Goal: Check status: Check status

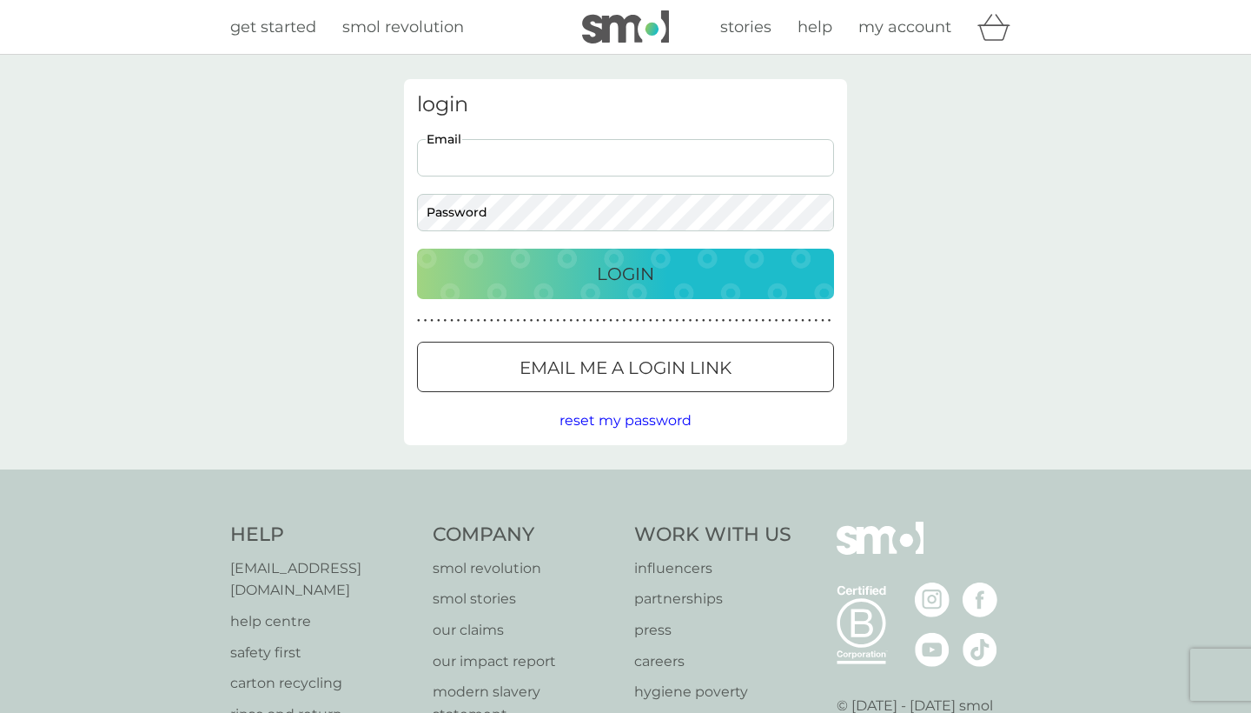
type input "[EMAIL_ADDRESS][DOMAIN_NAME]"
click at [626, 273] on button "Login" at bounding box center [625, 274] width 417 height 50
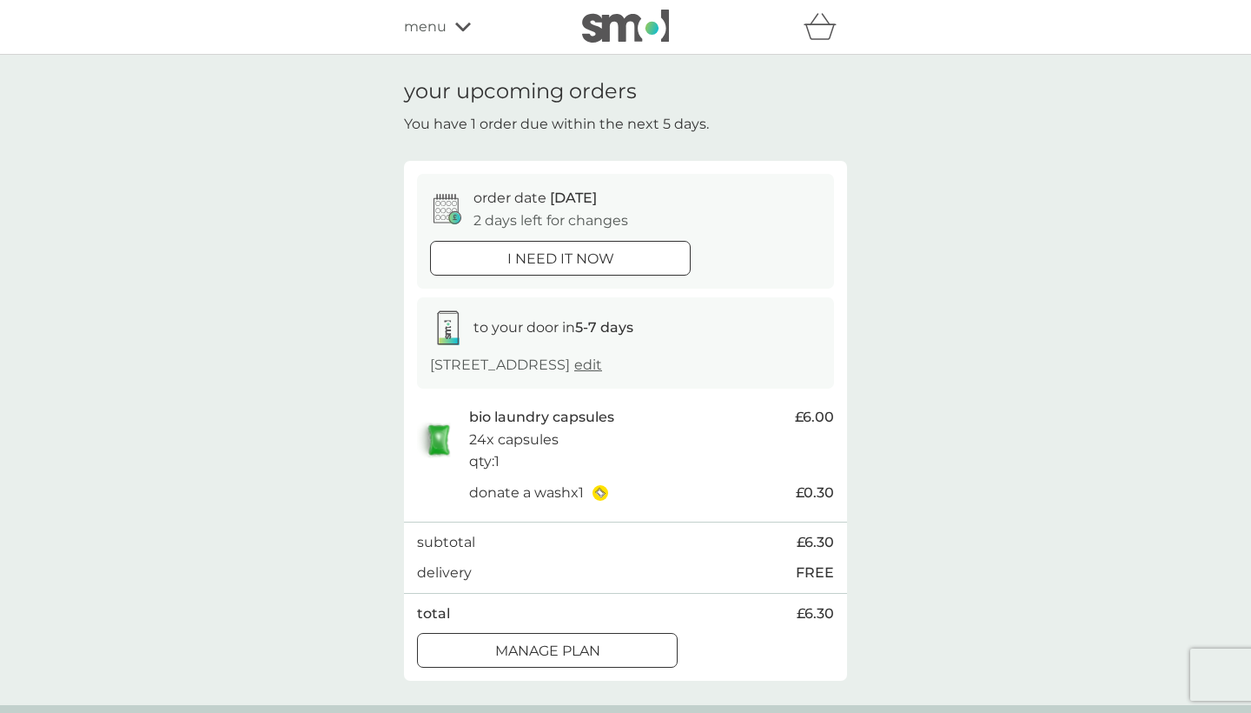
click at [451, 20] on div "menu" at bounding box center [478, 27] width 148 height 23
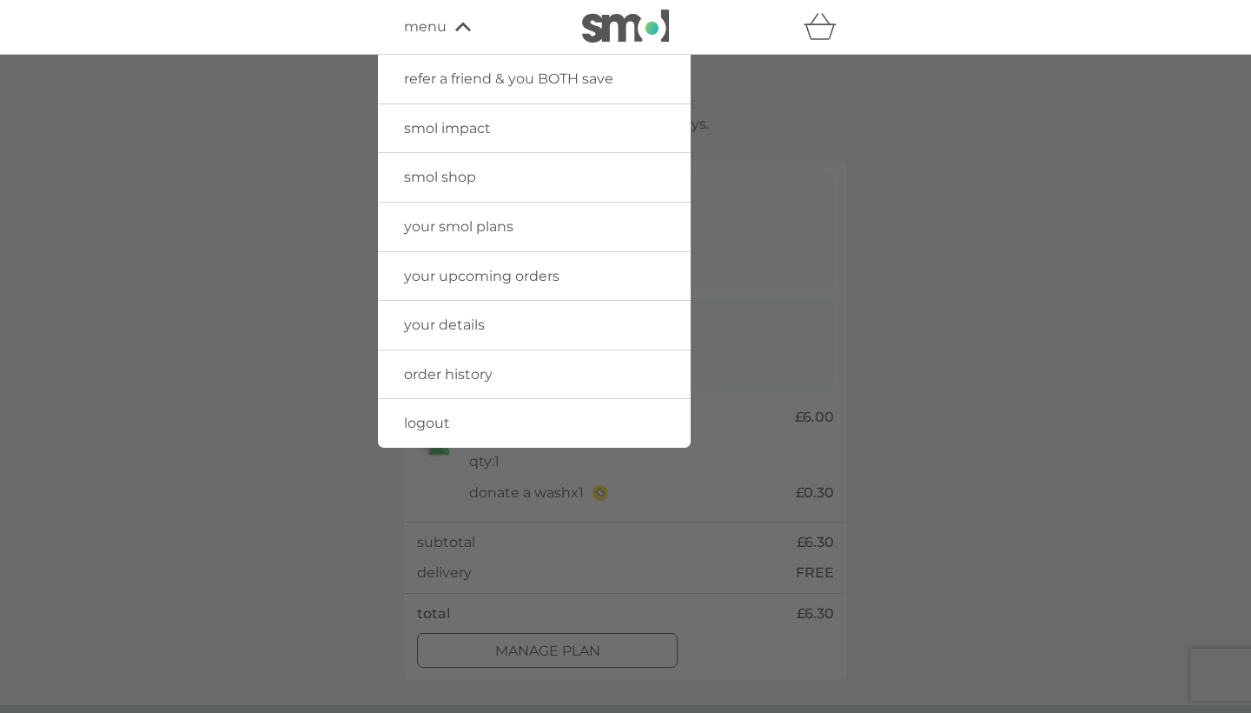
click at [435, 276] on span "your upcoming orders" at bounding box center [482, 276] width 156 height 17
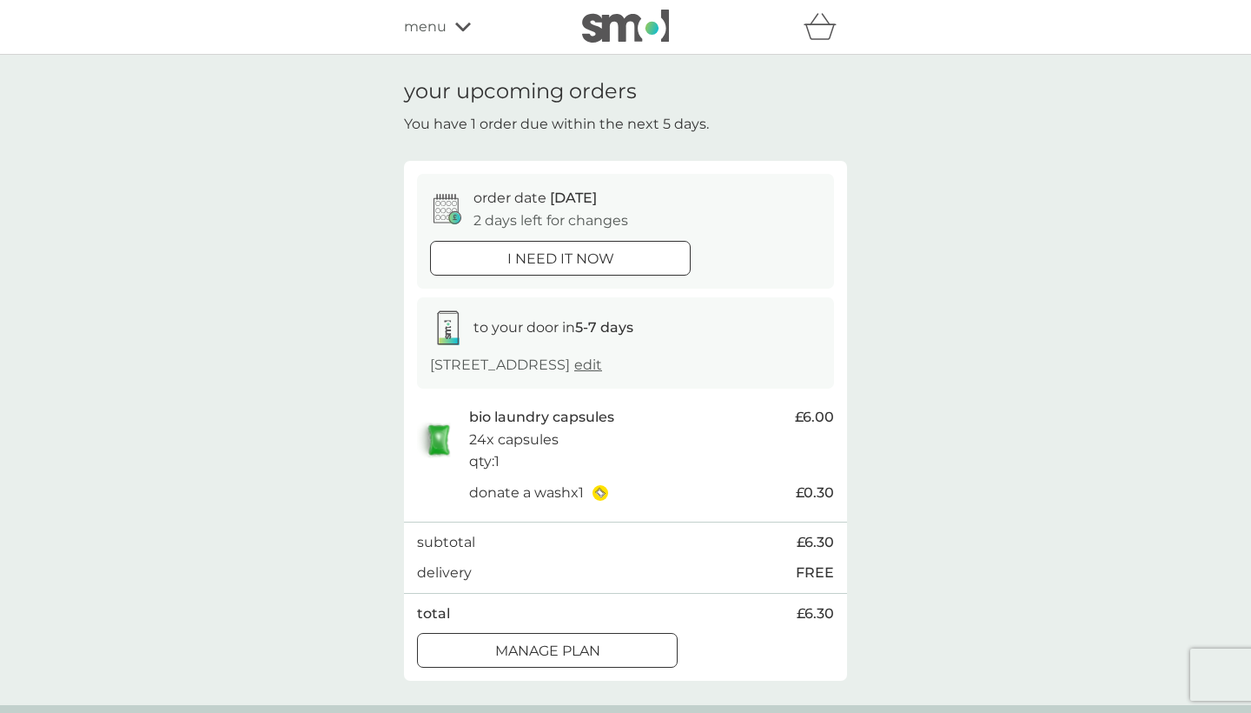
click at [442, 27] on span "menu" at bounding box center [425, 27] width 43 height 23
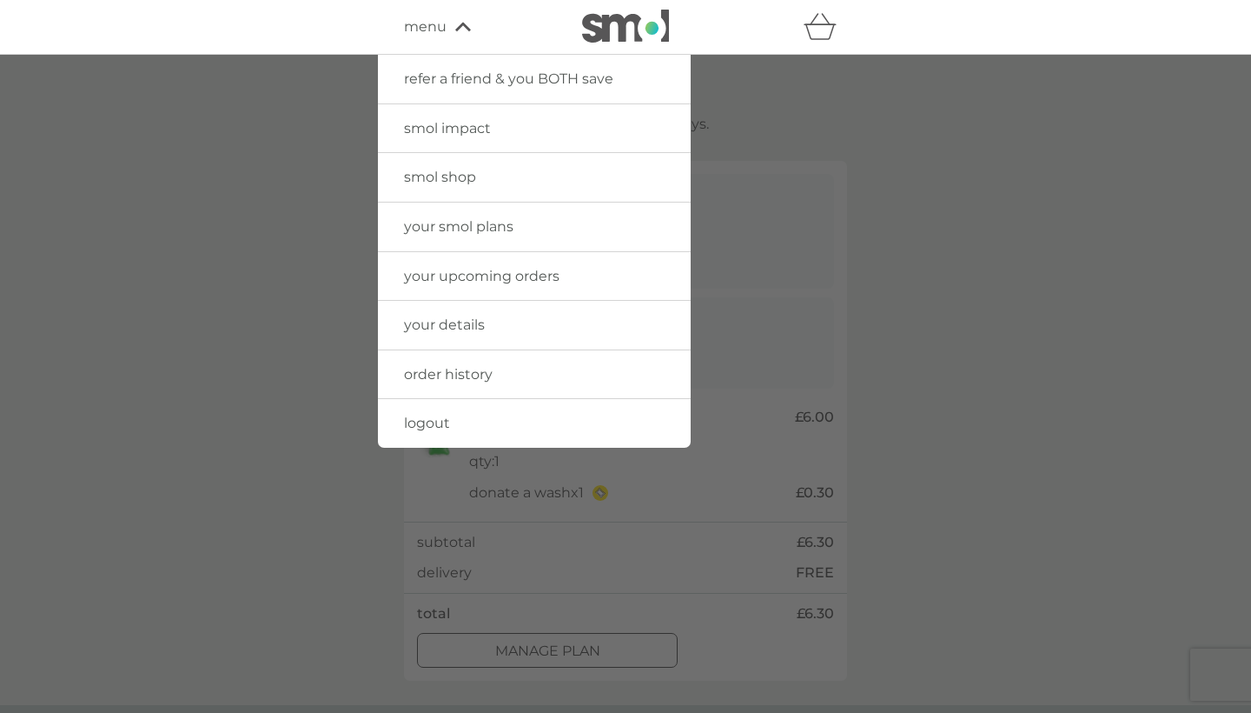
click at [461, 233] on span "your smol plans" at bounding box center [458, 226] width 109 height 17
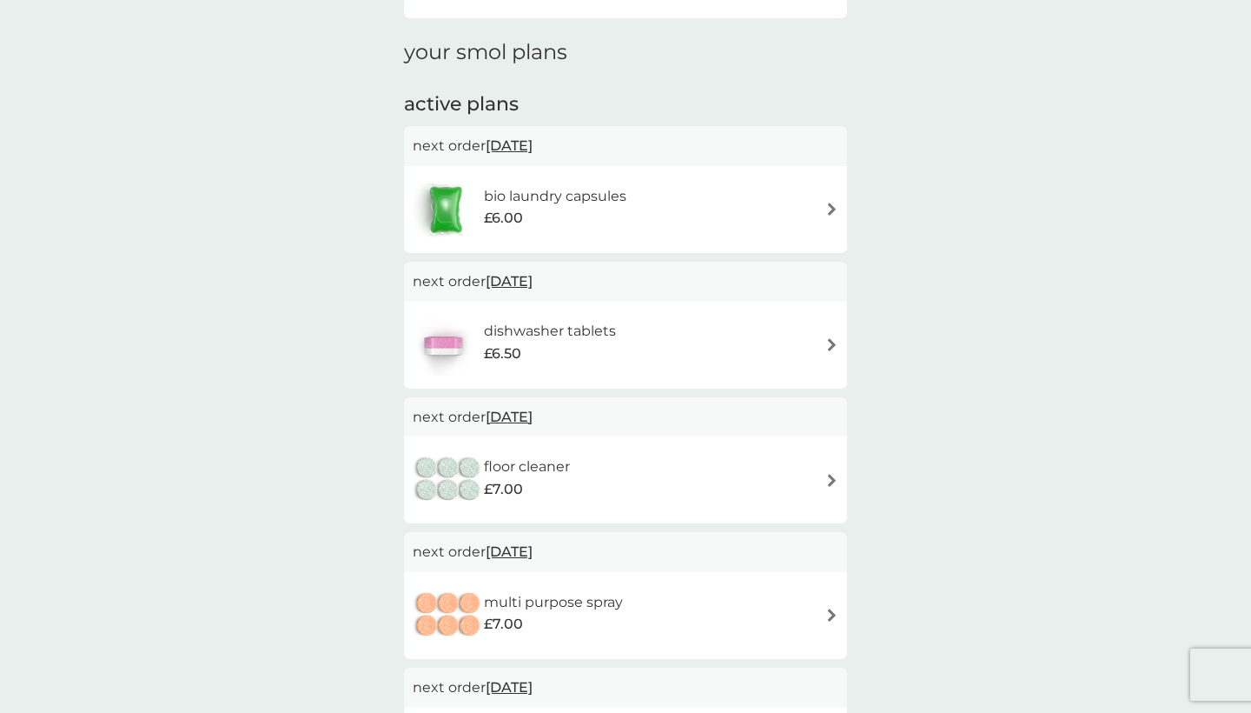
scroll to position [216, 0]
